Goal: Check status

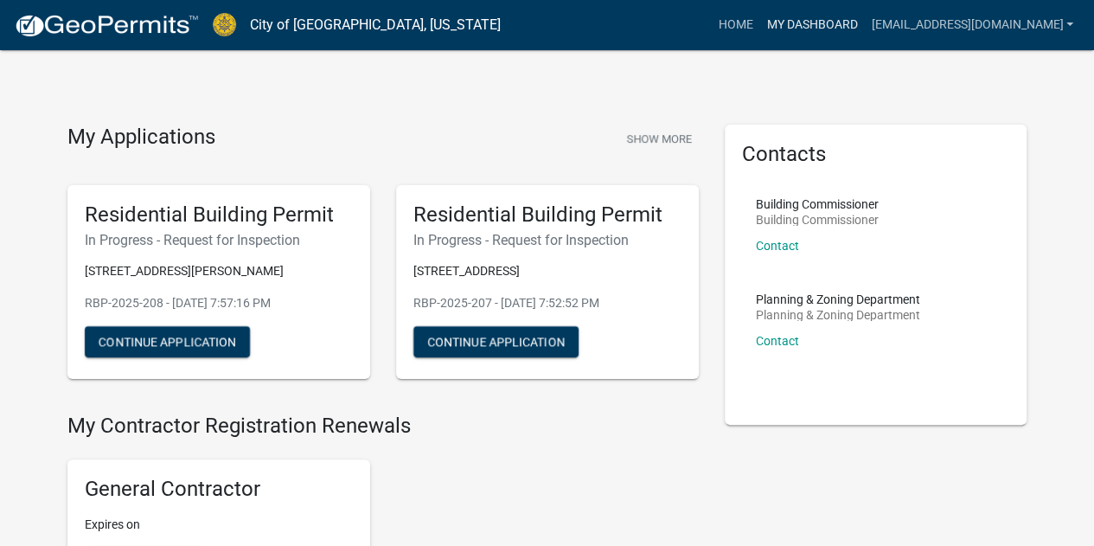
click at [864, 33] on link "My Dashboard" at bounding box center [811, 25] width 105 height 33
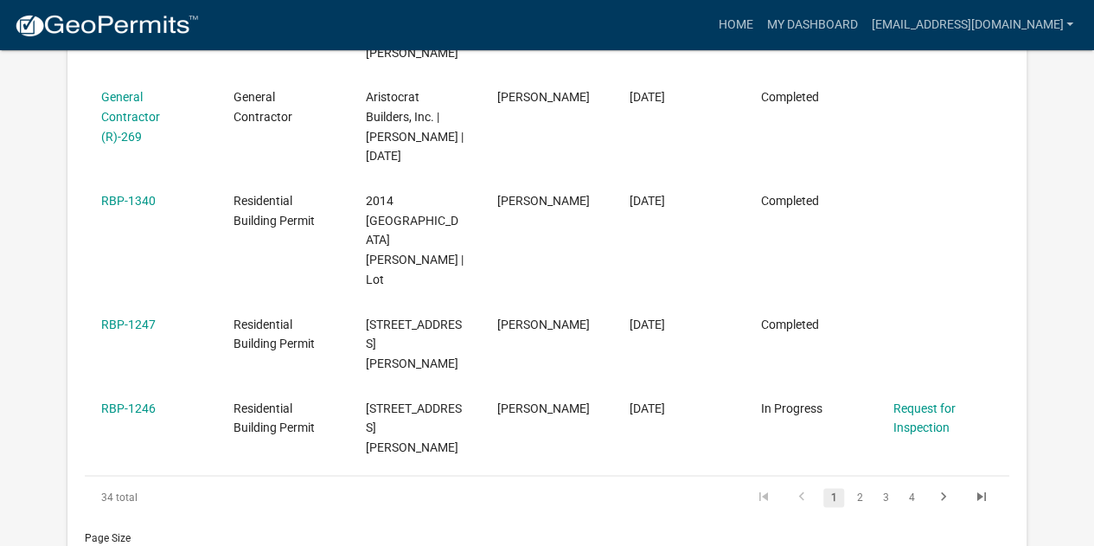
scroll to position [864, 0]
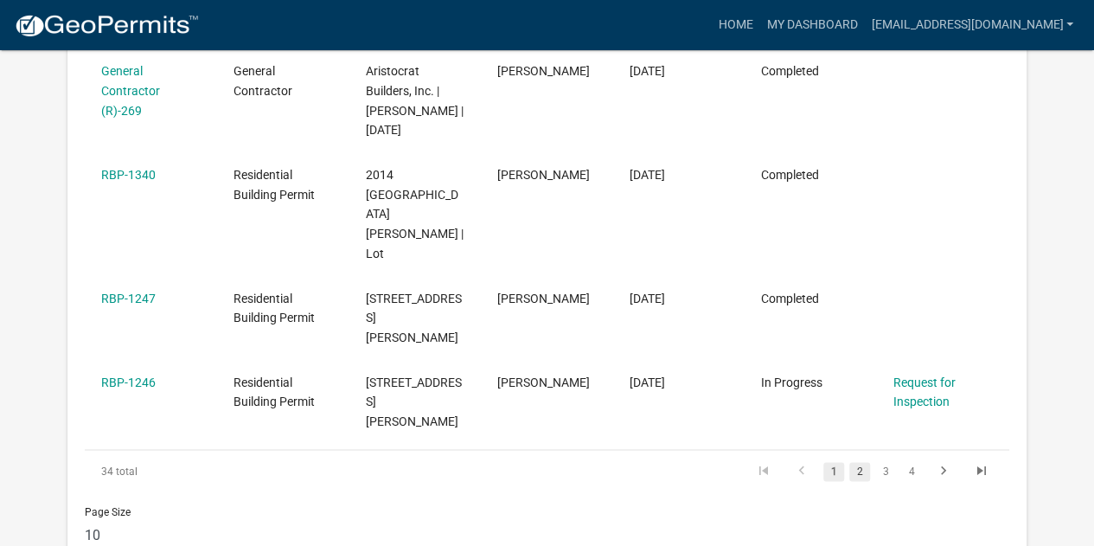
click at [864, 462] on link "2" at bounding box center [859, 471] width 21 height 19
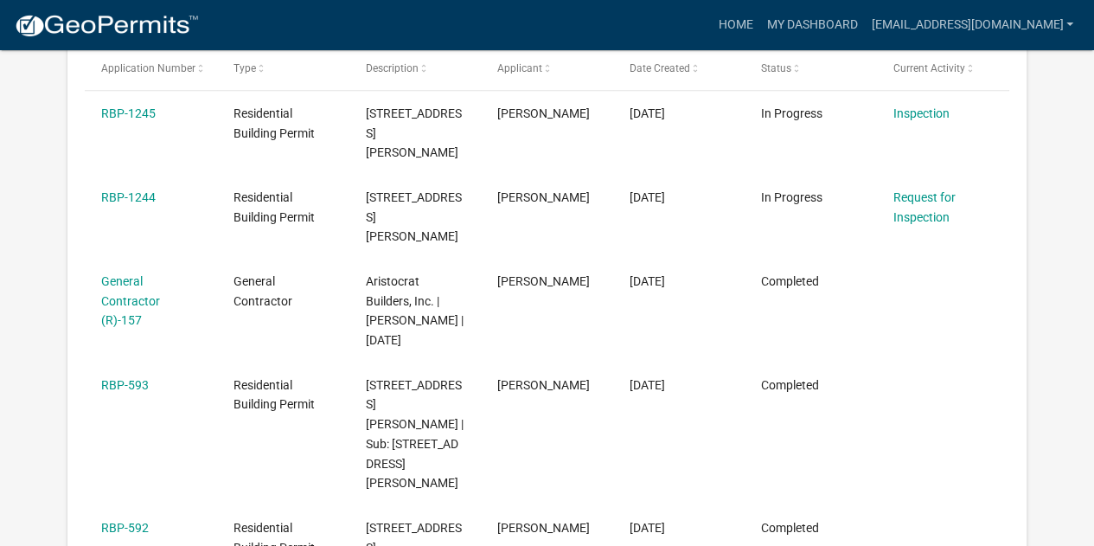
scroll to position [335, 0]
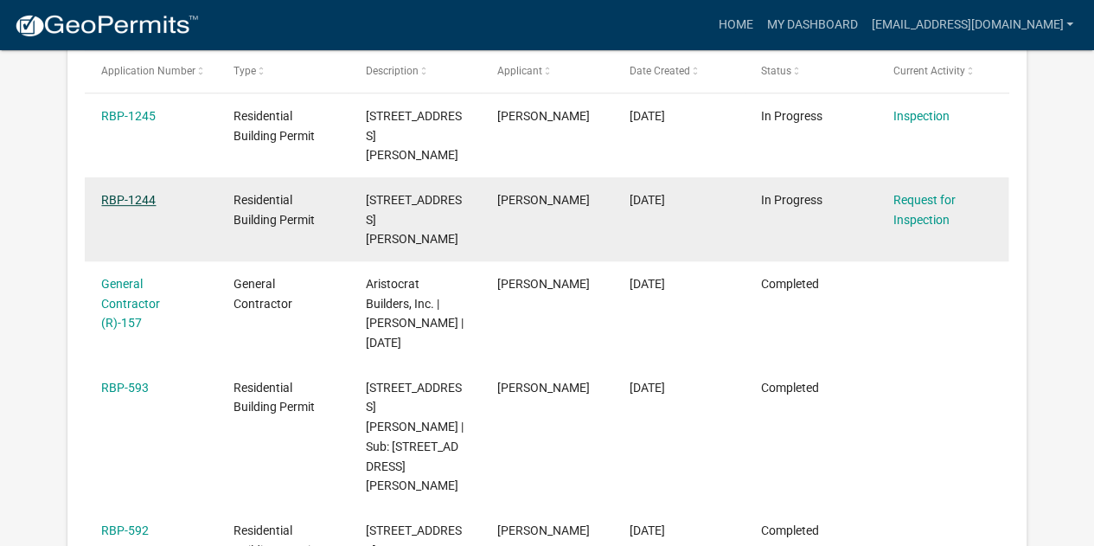
click at [127, 193] on link "RBP-1244" at bounding box center [128, 200] width 54 height 14
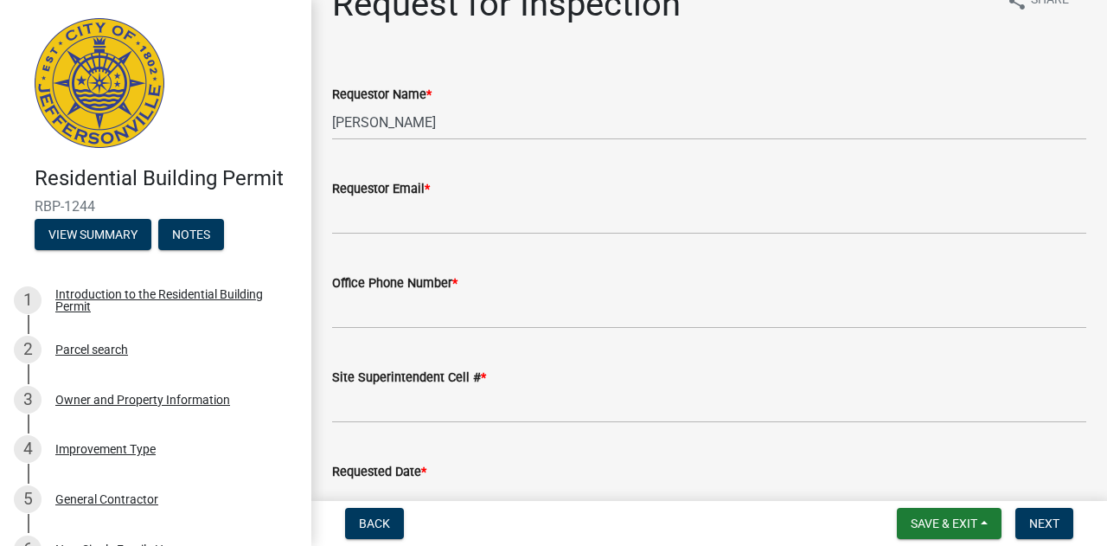
scroll to position [38, 0]
click at [179, 234] on button "Notes" at bounding box center [191, 234] width 66 height 31
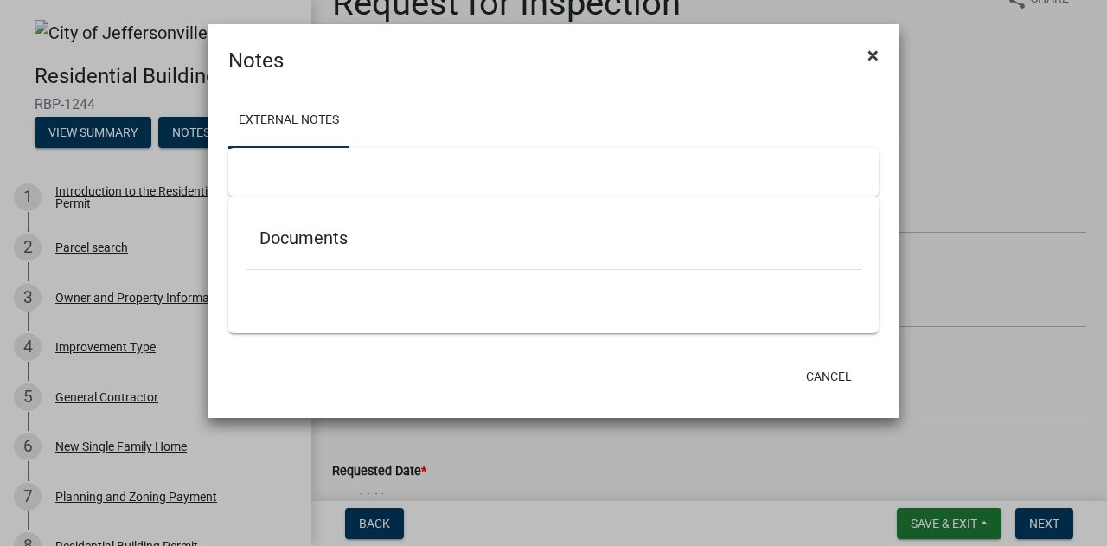
click at [870, 60] on span "×" at bounding box center [872, 55] width 11 height 24
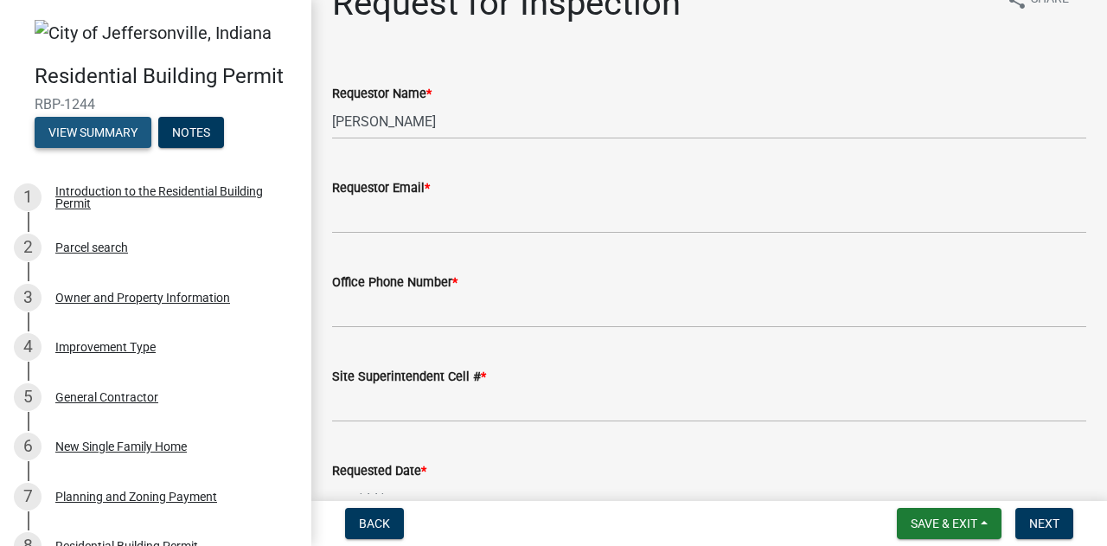
click at [75, 141] on button "View Summary" at bounding box center [93, 132] width 117 height 31
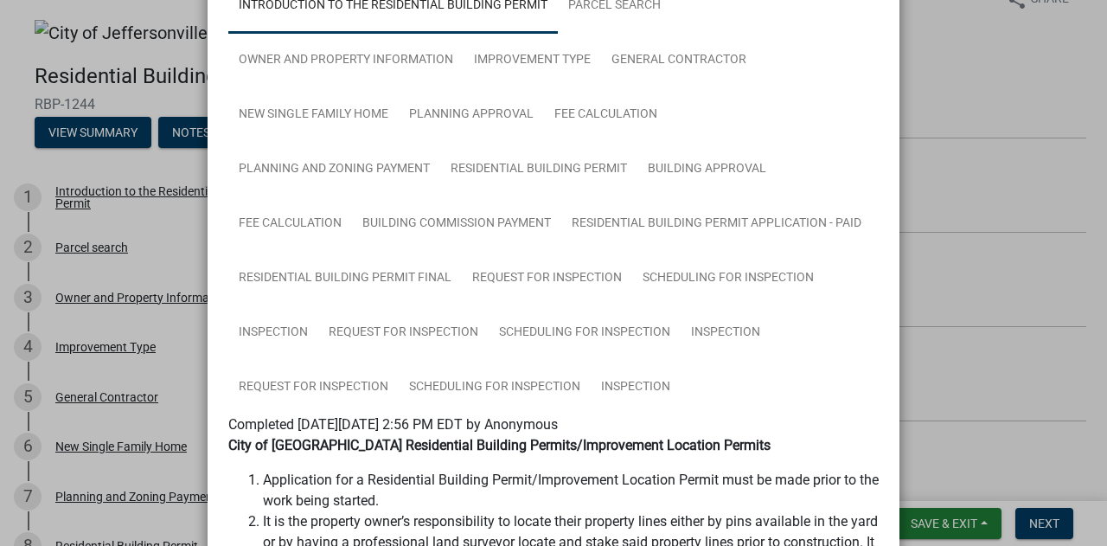
scroll to position [137, 0]
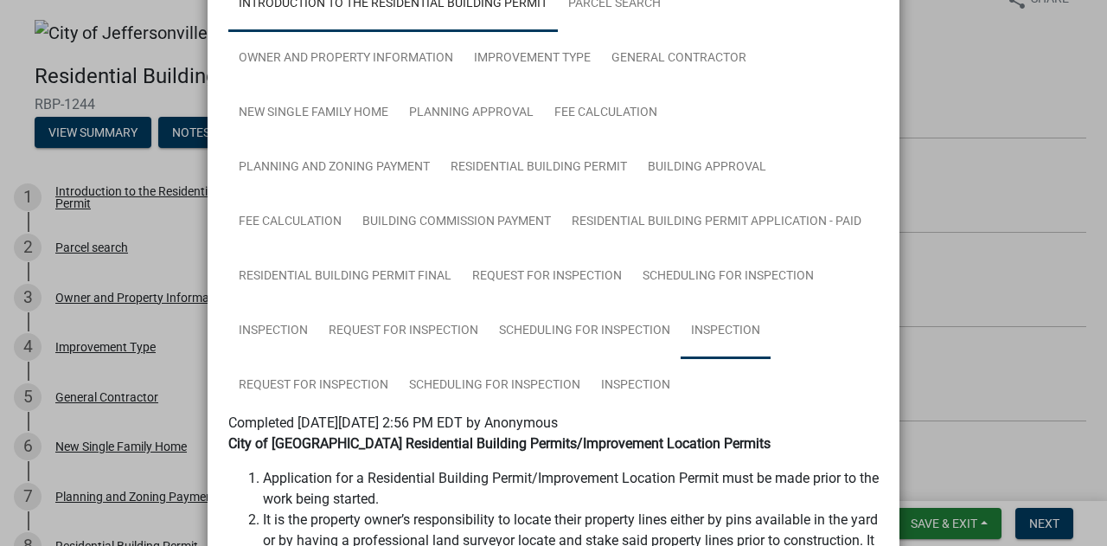
click at [714, 336] on link "Inspection" at bounding box center [726, 331] width 90 height 55
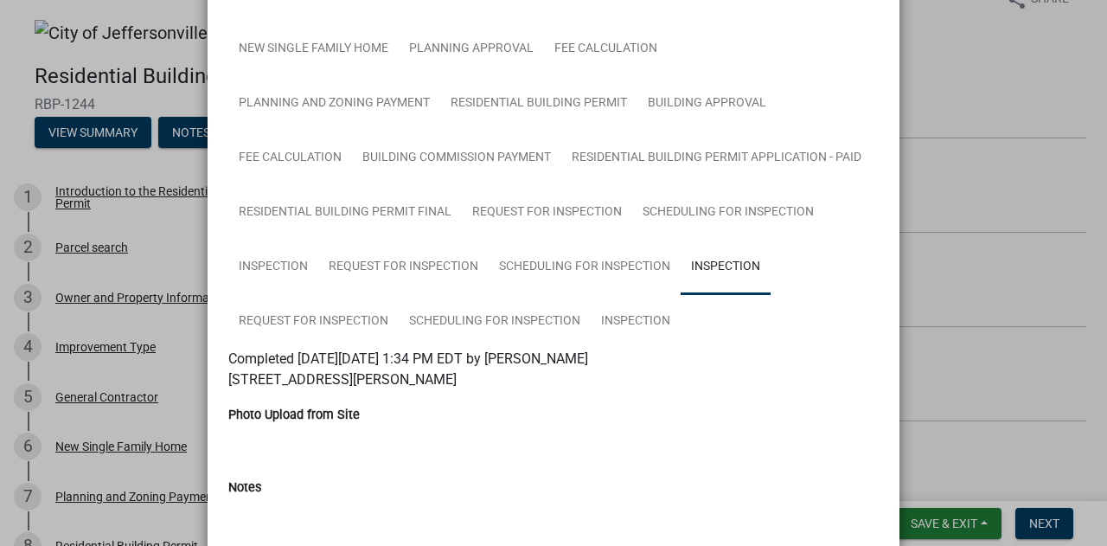
scroll to position [202, 0]
click at [652, 321] on link "Inspection" at bounding box center [636, 320] width 90 height 55
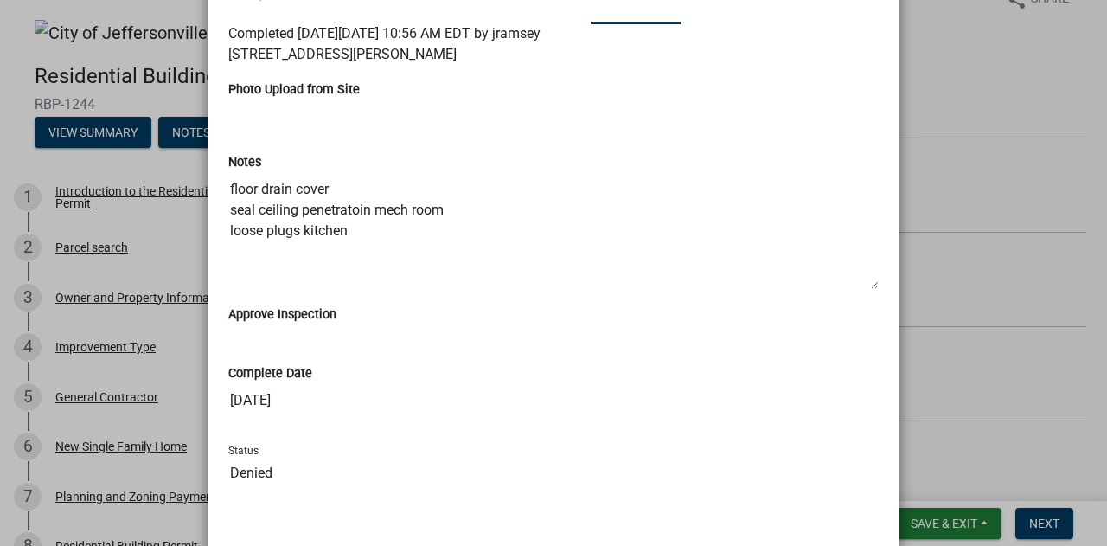
scroll to position [0, 0]
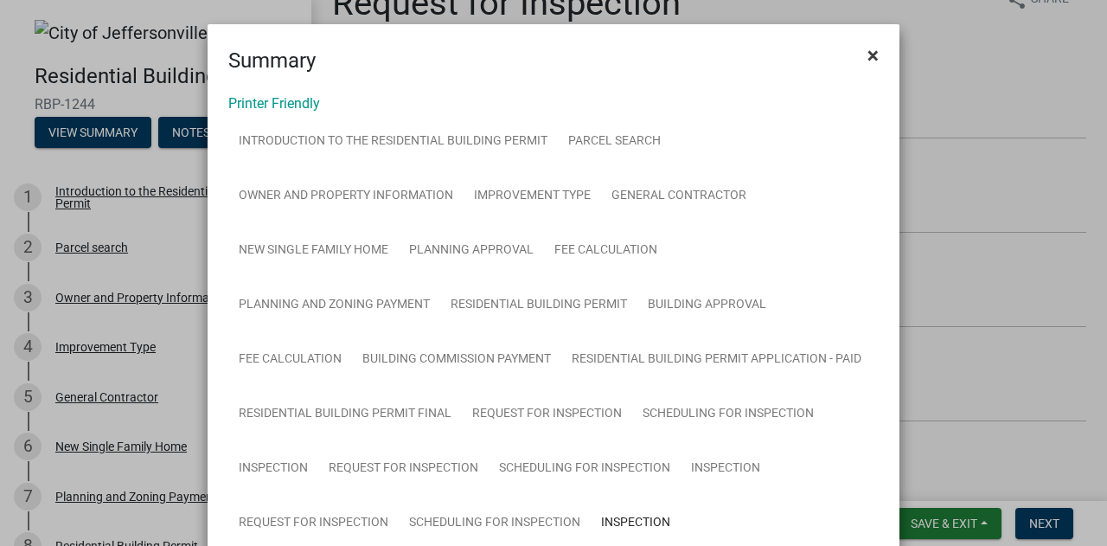
click at [867, 61] on span "×" at bounding box center [872, 55] width 11 height 24
